Goal: Task Accomplishment & Management: Use online tool/utility

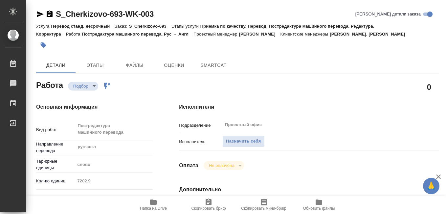
type textarea "x"
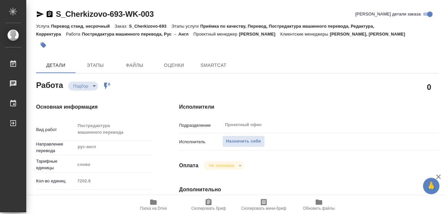
type textarea "x"
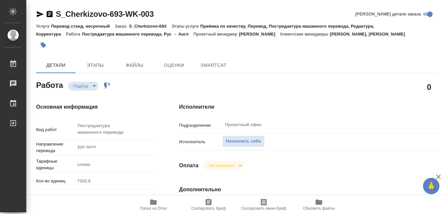
type textarea "x"
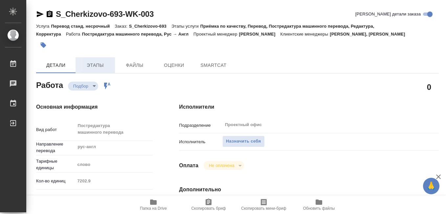
type textarea "x"
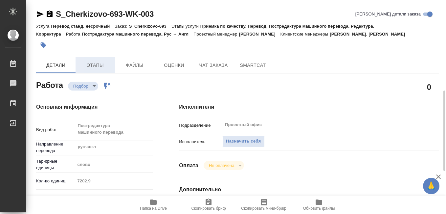
scroll to position [66, 0]
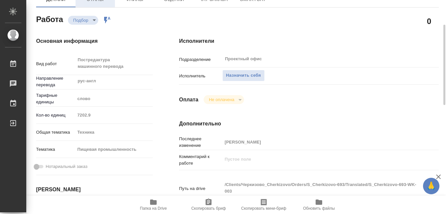
type textarea "x"
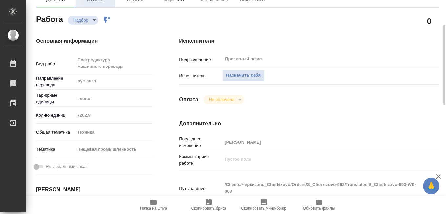
scroll to position [99, 0]
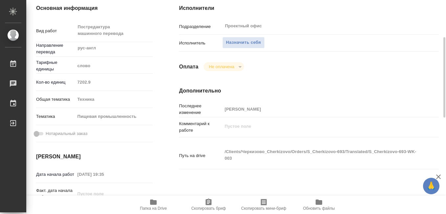
type textarea "x"
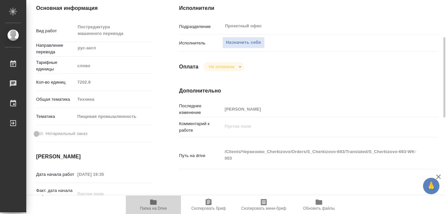
click at [154, 205] on icon "button" at bounding box center [154, 202] width 8 height 8
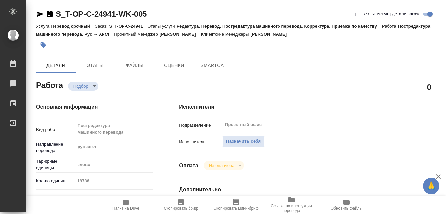
type textarea "x"
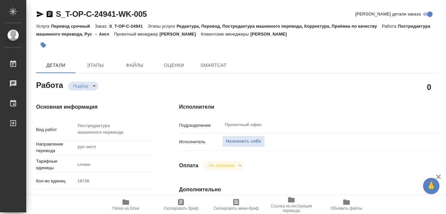
type textarea "x"
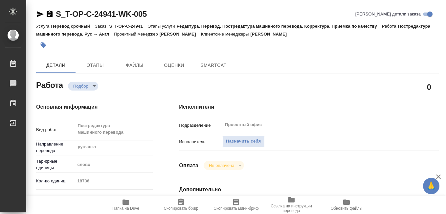
type textarea "x"
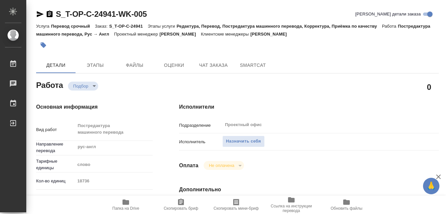
type textarea "x"
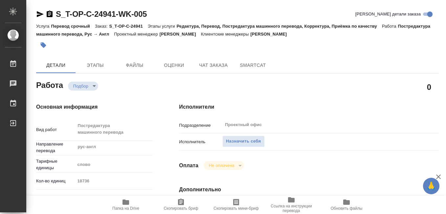
type textarea "x"
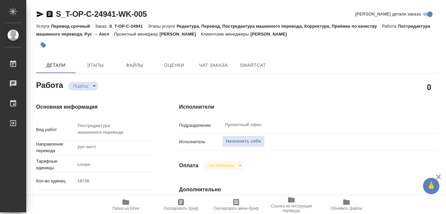
click at [125, 205] on icon "button" at bounding box center [126, 202] width 8 height 8
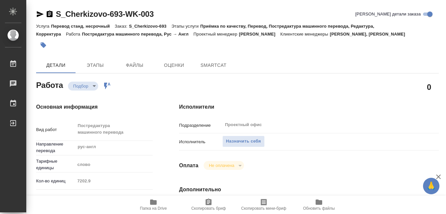
type textarea "x"
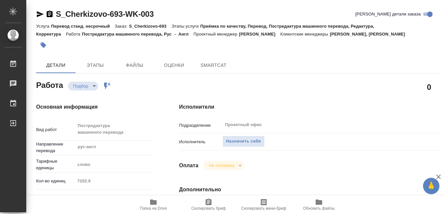
type textarea "x"
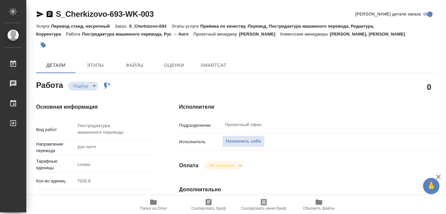
type textarea "x"
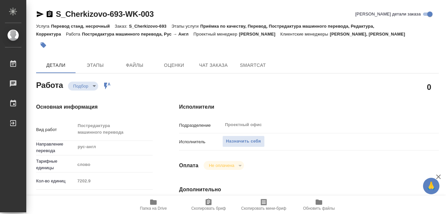
type textarea "x"
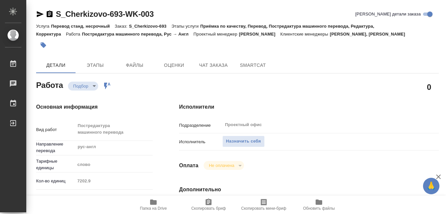
type textarea "x"
